Goal: Find specific page/section: Find specific page/section

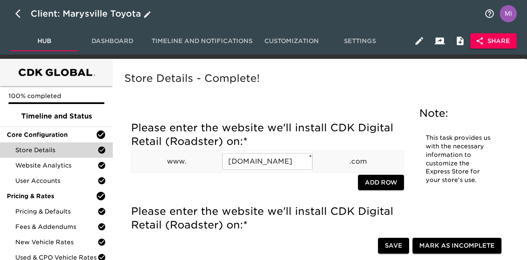
click at [15, 14] on button "button" at bounding box center [20, 13] width 20 height 20
select select "10"
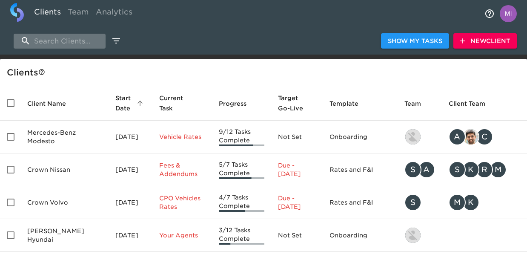
click at [45, 44] on input "search" at bounding box center [60, 41] width 92 height 15
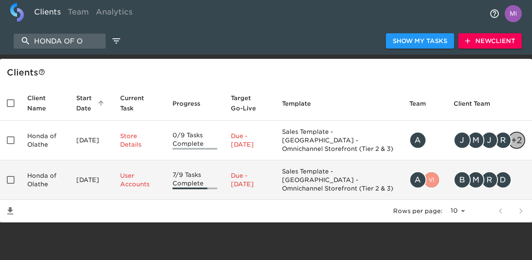
type input "HONDA OF O"
click at [39, 177] on td "Honda of Olathe" at bounding box center [44, 180] width 49 height 40
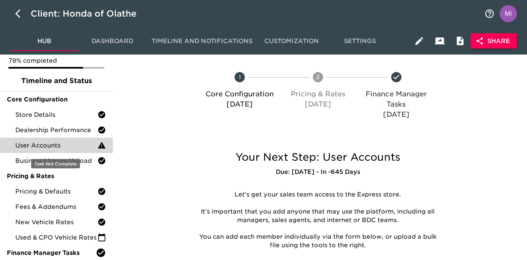
scroll to position [99, 0]
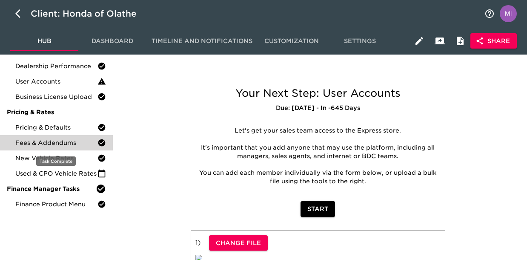
click at [41, 143] on span "Fees & Addendums" at bounding box center [56, 142] width 82 height 9
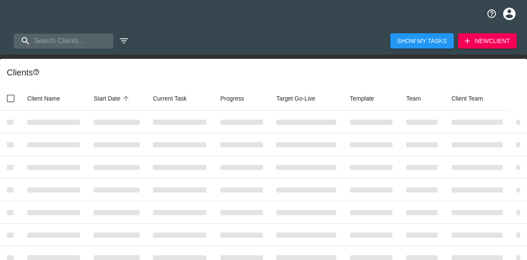
select select "10"
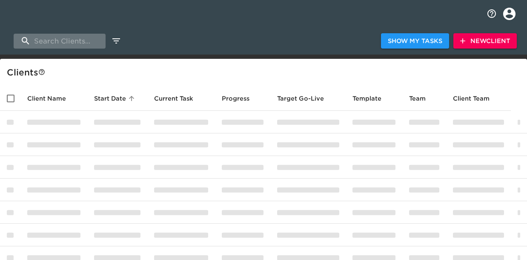
click at [96, 46] on input "search" at bounding box center [60, 41] width 92 height 15
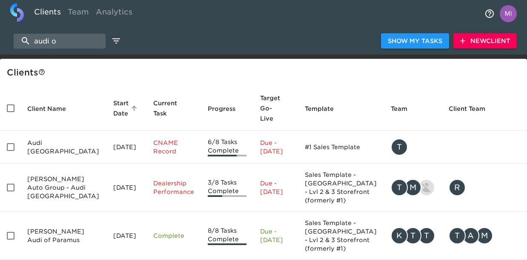
type input "audi o"
